Goal: Find specific page/section: Find specific page/section

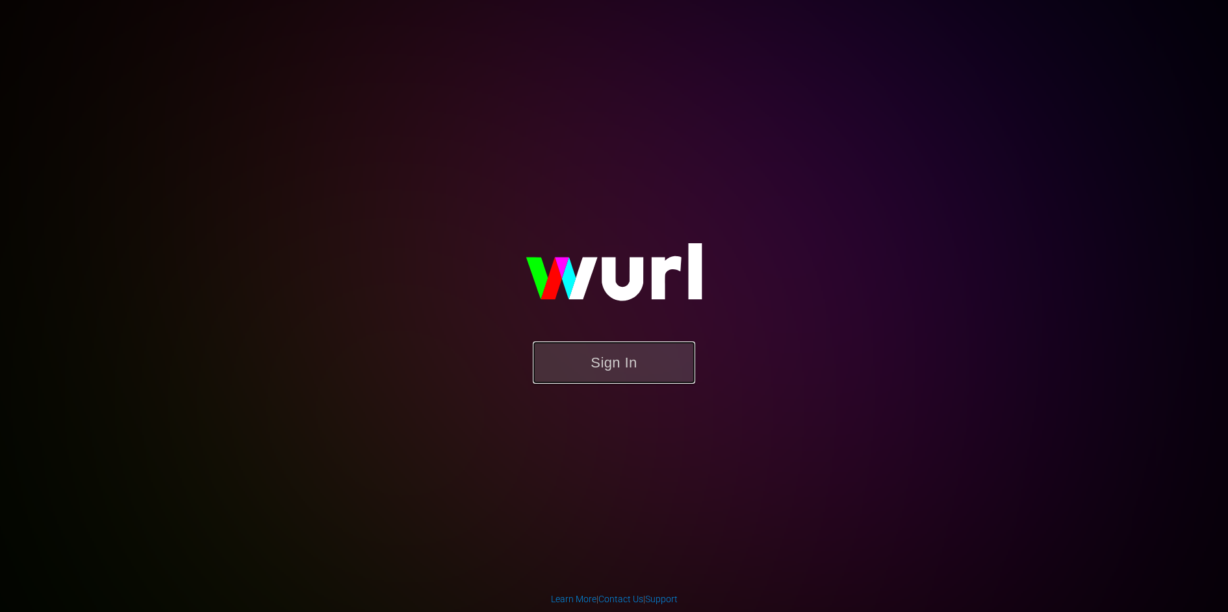
click at [604, 369] on button "Sign In" at bounding box center [614, 362] width 162 height 42
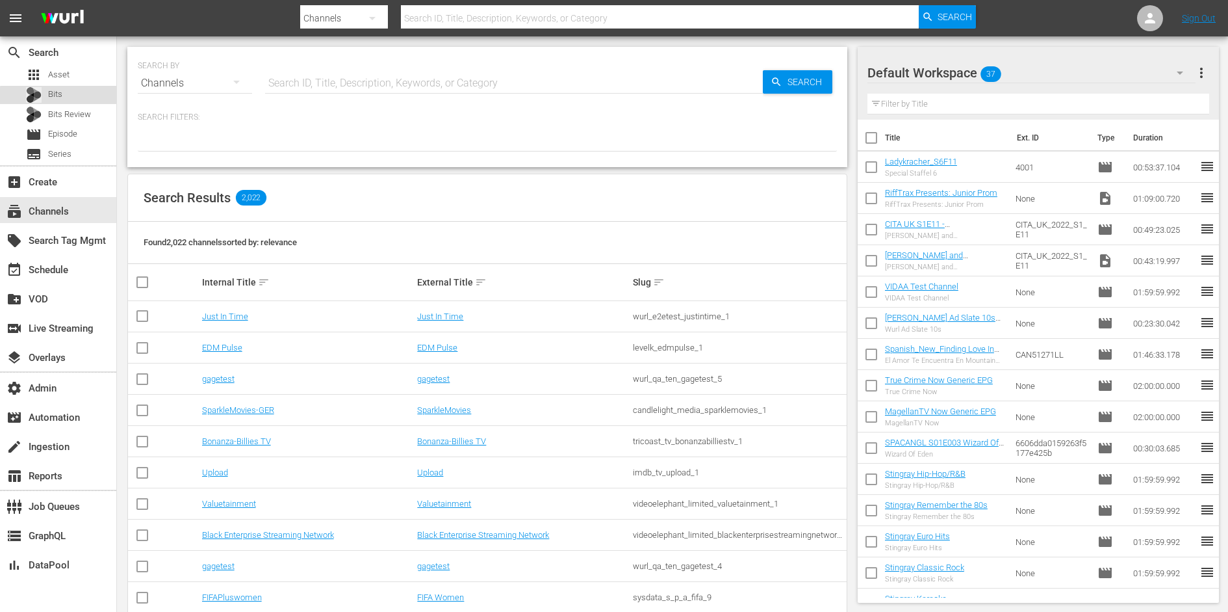
click at [75, 97] on div "Bits" at bounding box center [58, 95] width 116 height 18
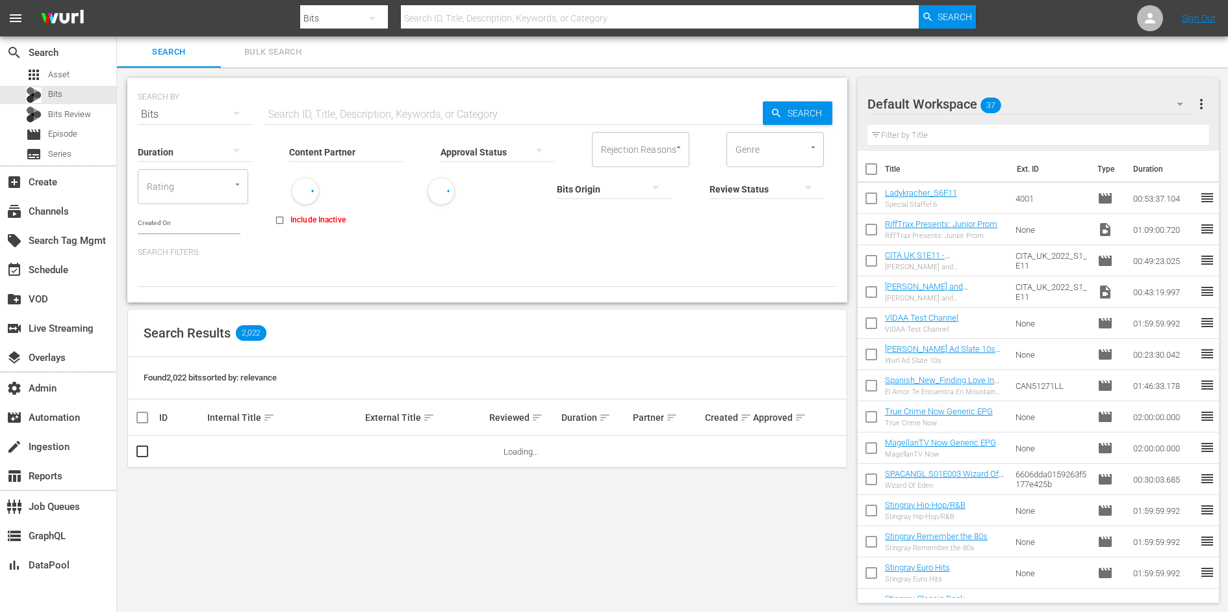
click at [359, 148] on input "Content Partner" at bounding box center [346, 152] width 114 height 47
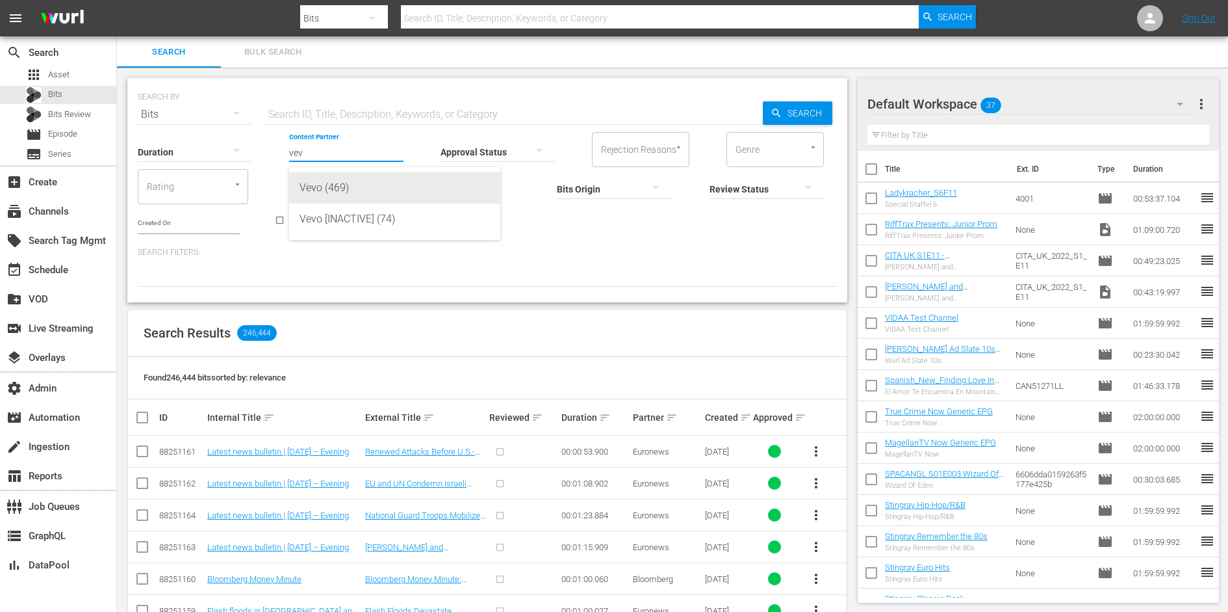
click at [357, 184] on div "Vevo (469)" at bounding box center [395, 187] width 190 height 31
type input "Vevo (469)"
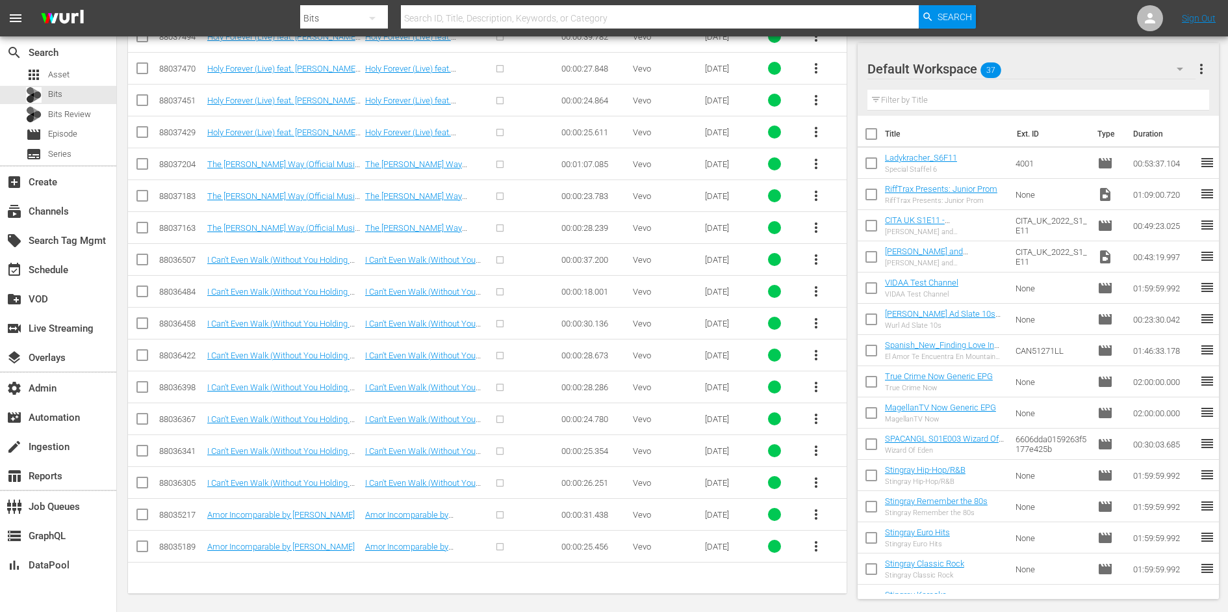
scroll to position [512, 0]
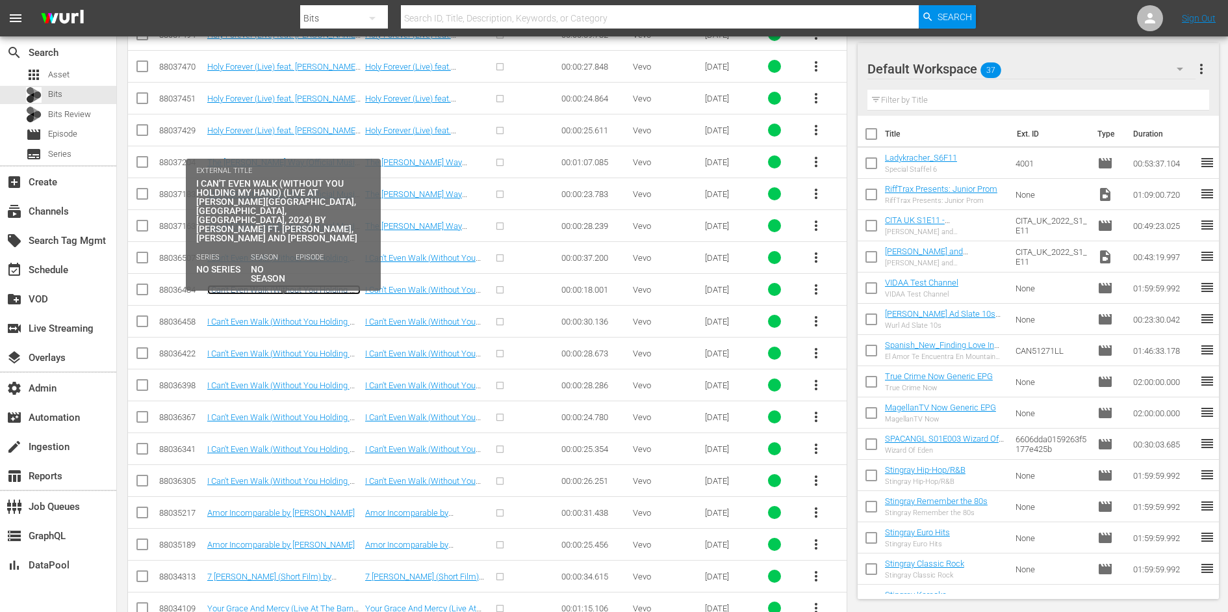
click at [305, 288] on link "I Can't Even Walk (Without You Holding My Hand) (Live At [PERSON_NAME][GEOGRAPH…" at bounding box center [283, 319] width 153 height 68
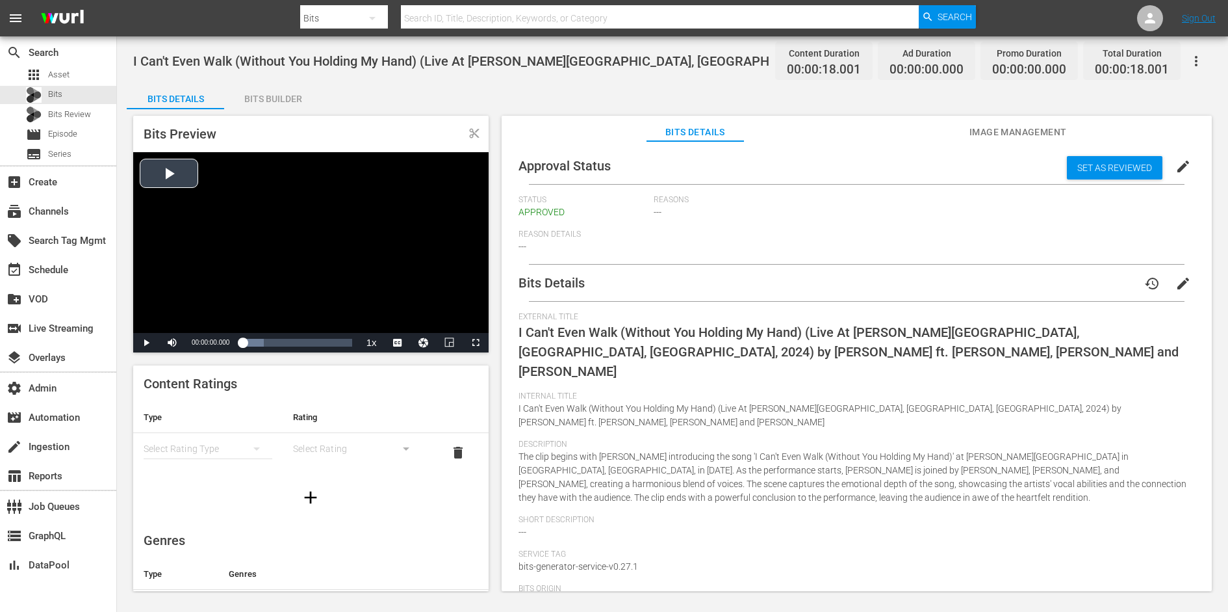
click at [262, 255] on div "Video Player" at bounding box center [311, 242] width 356 height 181
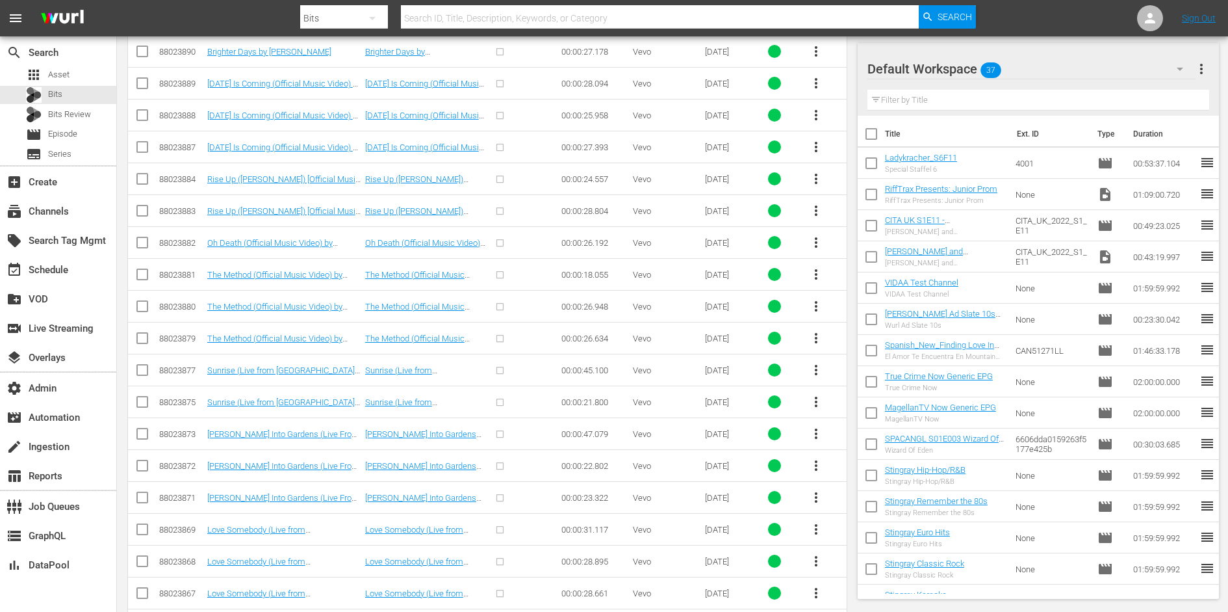
scroll to position [2138, 0]
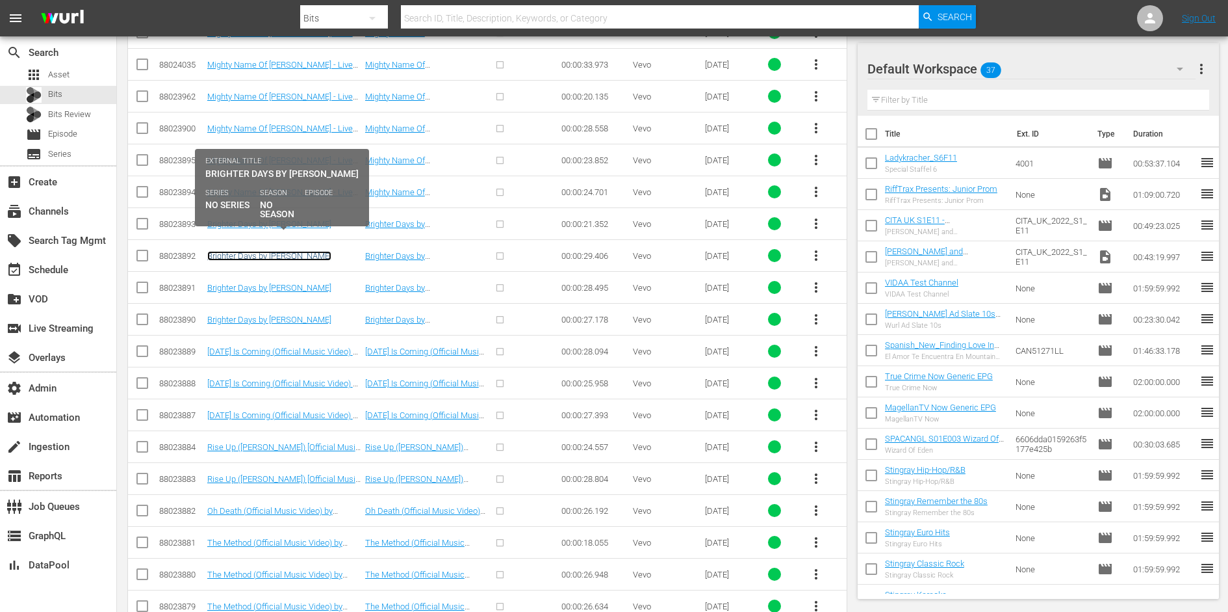
click at [274, 251] on link "Brighter Days by [PERSON_NAME]" at bounding box center [269, 256] width 124 height 10
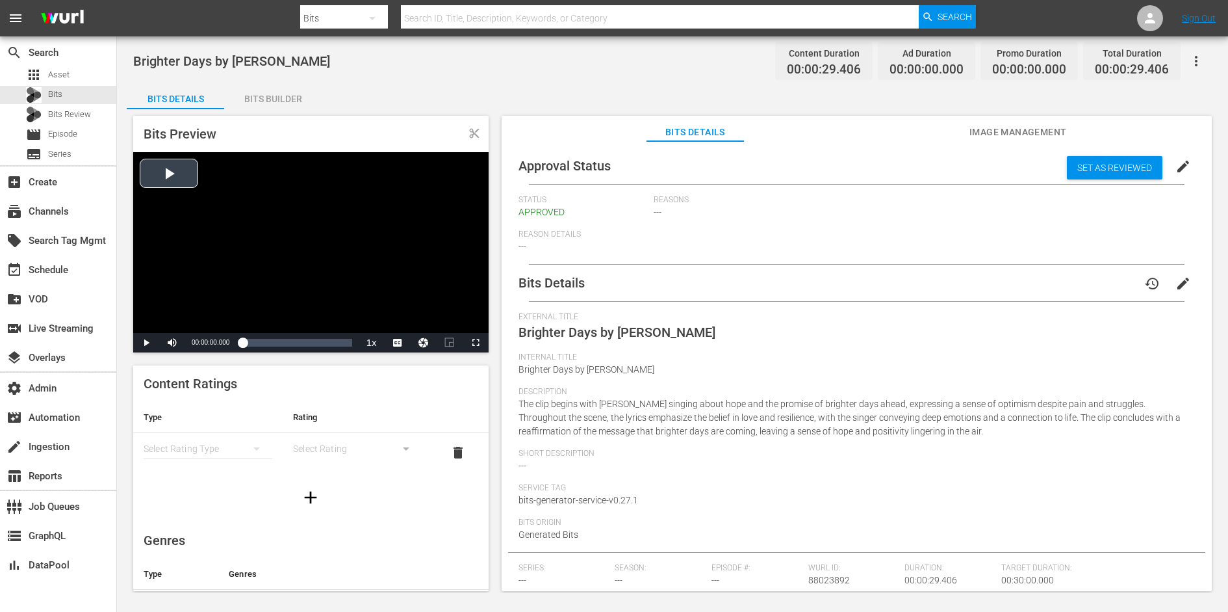
click at [243, 216] on div "Video Player" at bounding box center [311, 242] width 356 height 181
click at [309, 345] on div "00:00:18.028 Brighter Days by [PERSON_NAME] (1/1)" at bounding box center [309, 342] width 1 height 13
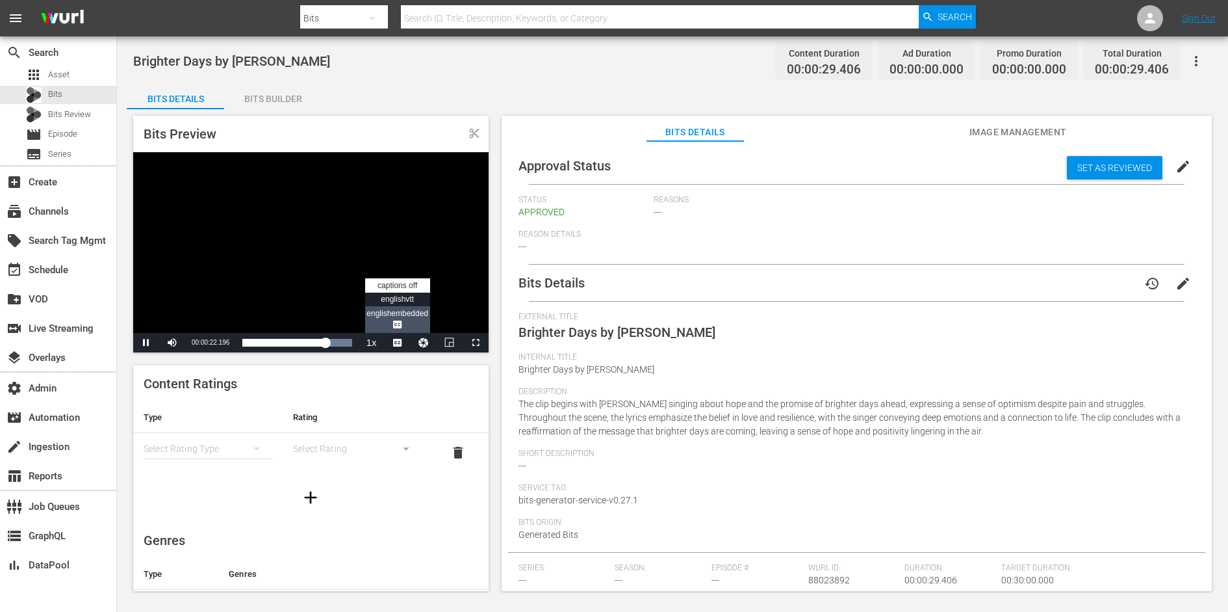
click at [399, 322] on span "Video Player" at bounding box center [398, 325] width 12 height 13
click at [146, 343] on span "Video Player" at bounding box center [146, 343] width 0 height 0
